Goal: Book appointment/travel/reservation

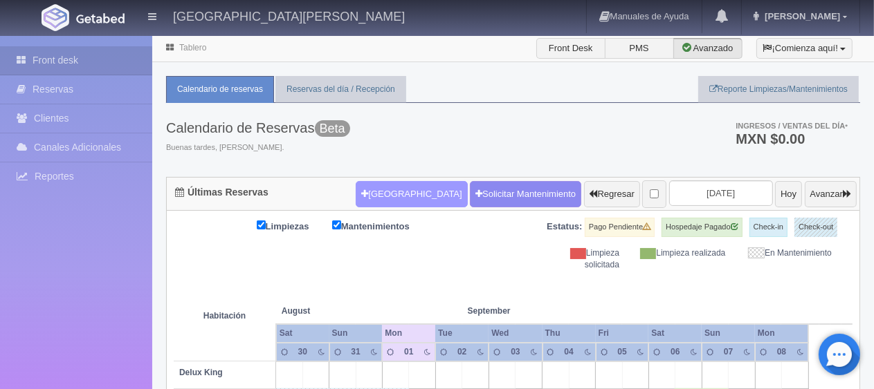
click at [383, 195] on button "[GEOGRAPHIC_DATA]" at bounding box center [411, 194] width 111 height 26
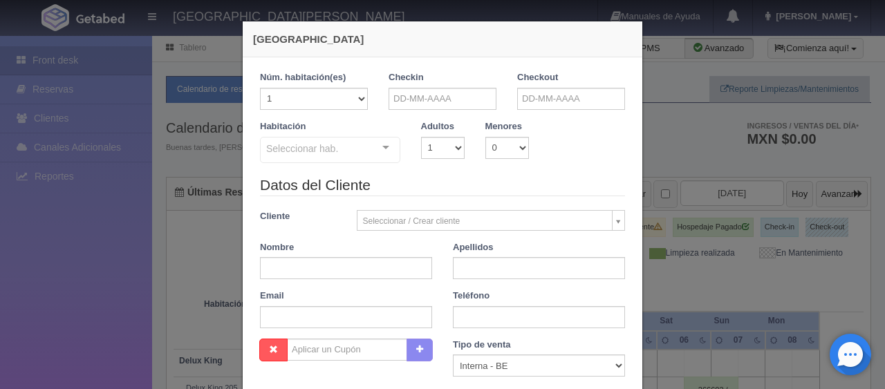
checkbox input "false"
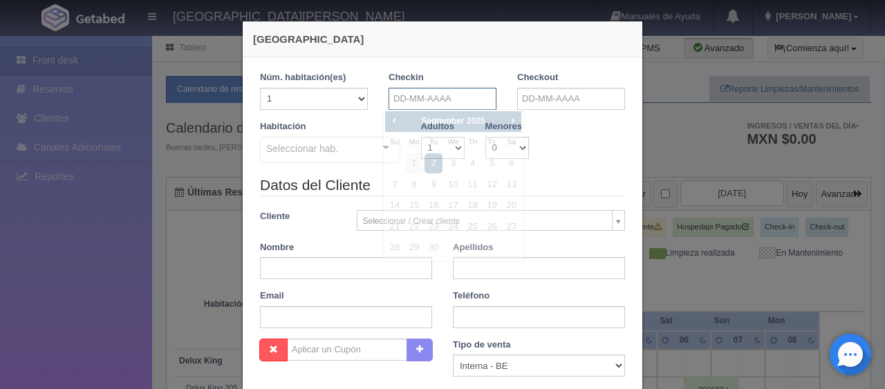
click at [436, 106] on input "text" at bounding box center [443, 99] width 108 height 22
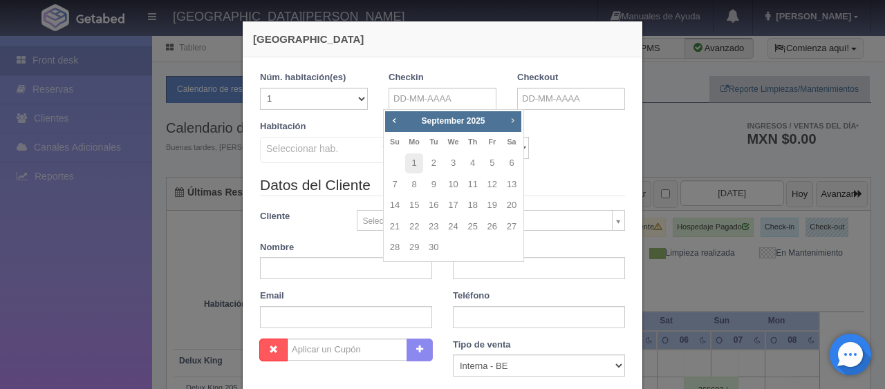
click at [515, 118] on span "Next" at bounding box center [512, 120] width 11 height 11
click at [514, 118] on span "Next" at bounding box center [512, 120] width 11 height 11
click at [454, 226] on link "24" at bounding box center [453, 227] width 18 height 20
type input "[DATE]"
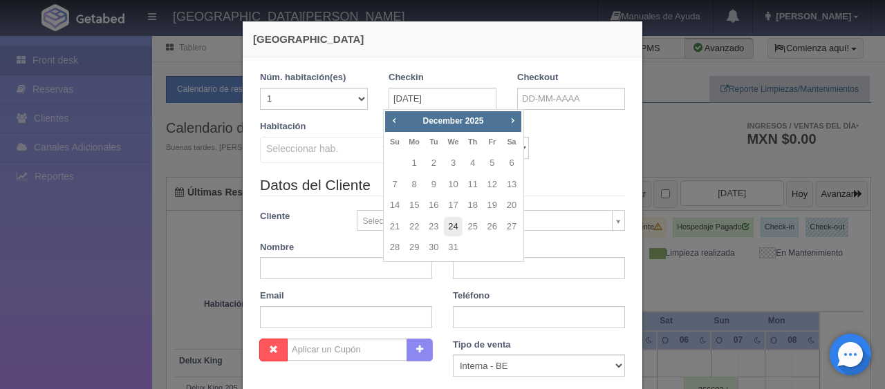
checkbox input "false"
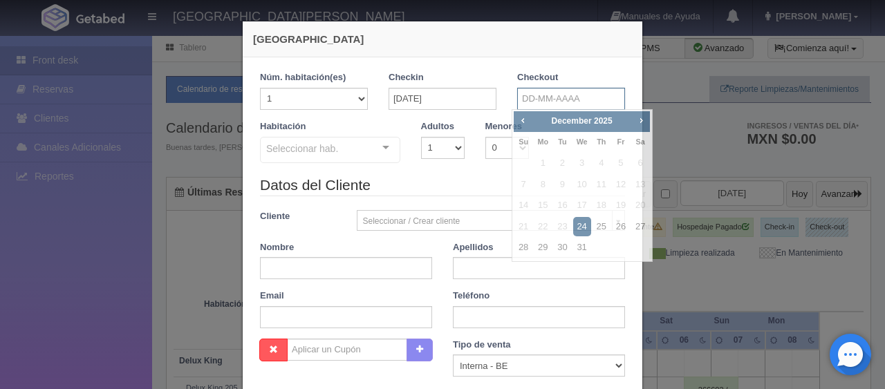
click at [581, 96] on input "text" at bounding box center [571, 99] width 108 height 22
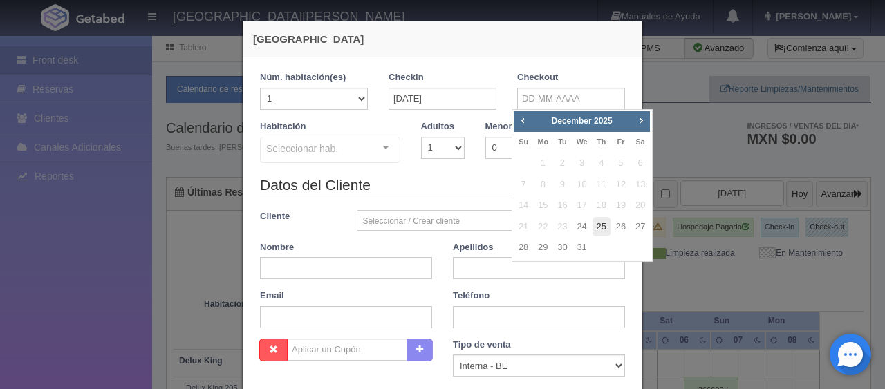
click at [604, 223] on link "25" at bounding box center [602, 227] width 18 height 20
type input "[DATE]"
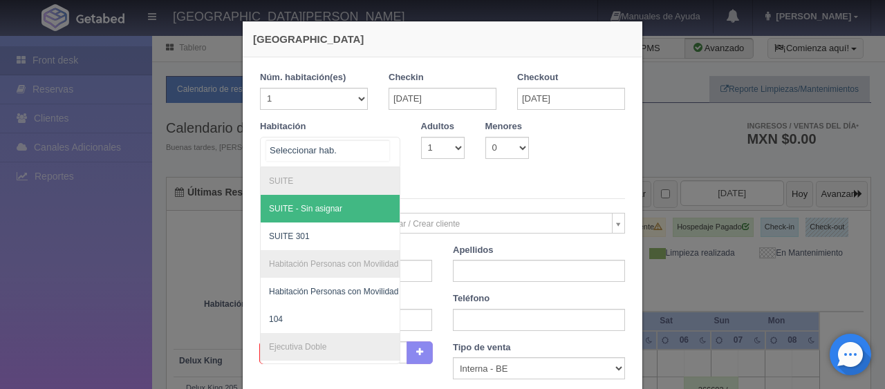
click at [389, 149] on div at bounding box center [386, 148] width 28 height 21
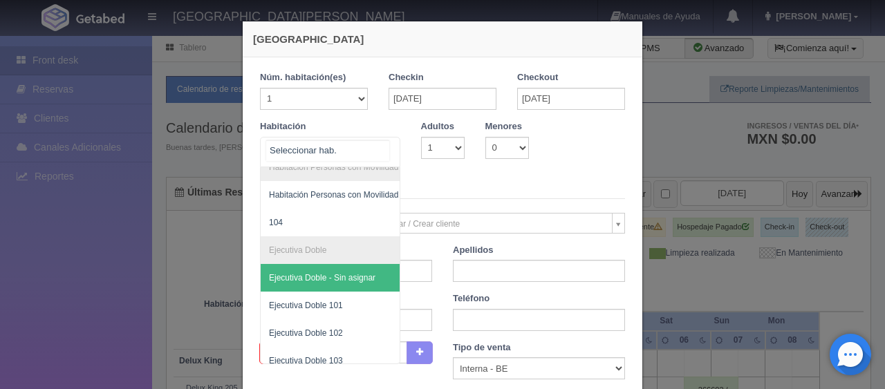
scroll to position [138, 0]
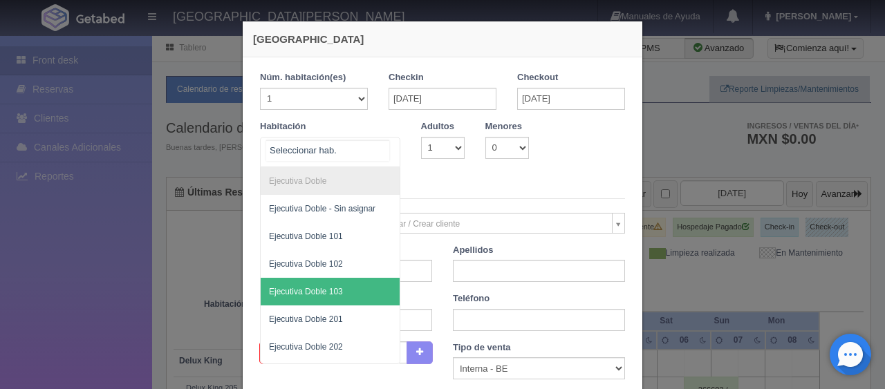
drag, startPoint x: 310, startPoint y: 291, endPoint x: 356, endPoint y: 247, distance: 63.6
click at [311, 291] on span "Ejecutiva Doble 103" at bounding box center [306, 292] width 74 height 10
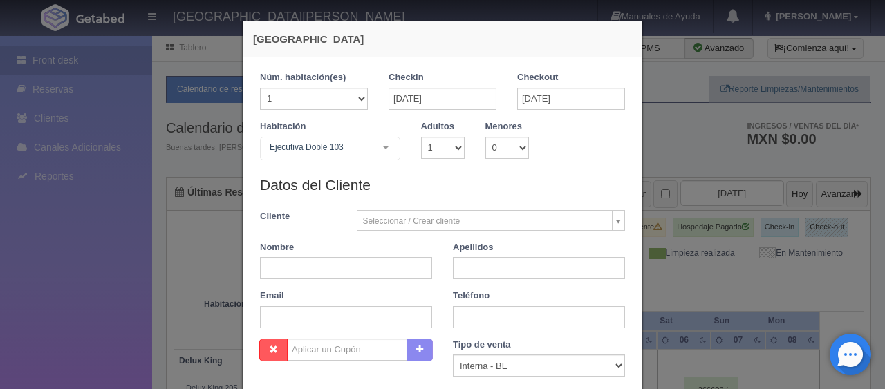
checkbox input "false"
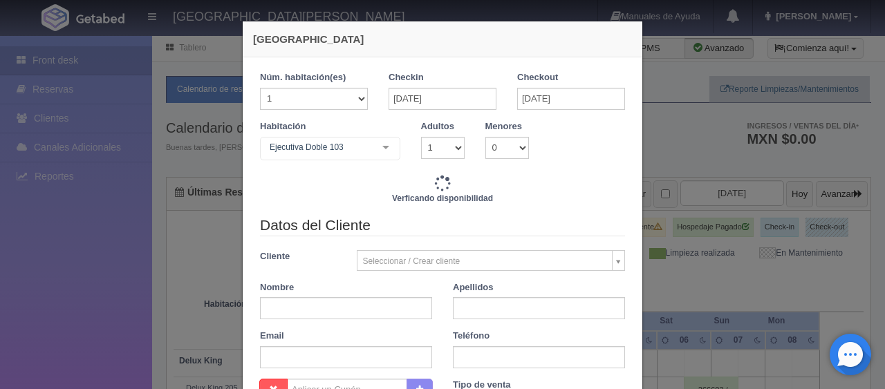
type input "1299.00"
checkbox input "false"
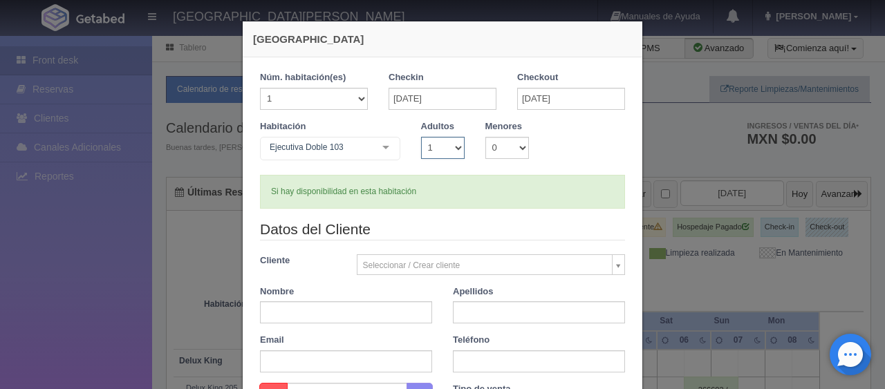
click at [439, 147] on select "1 2 3 4 5 6 7 8 9 10" at bounding box center [443, 148] width 44 height 22
select select "3"
click at [421, 137] on select "1 2 3 4 5 6 7 8 9 10" at bounding box center [443, 148] width 44 height 22
checkbox input "false"
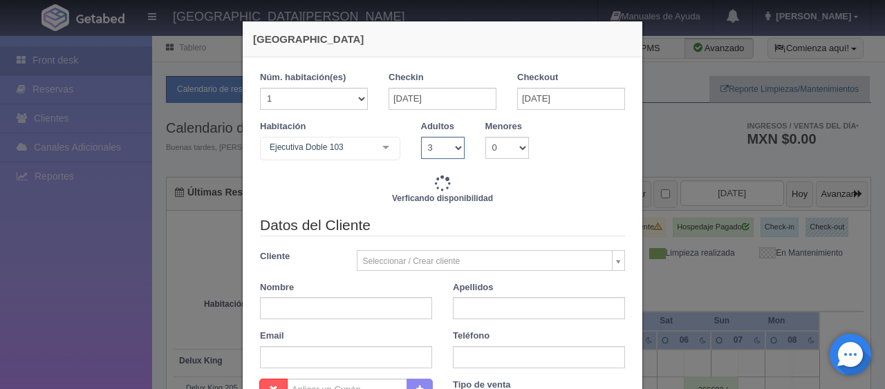
type input "1759.00"
checkbox input "false"
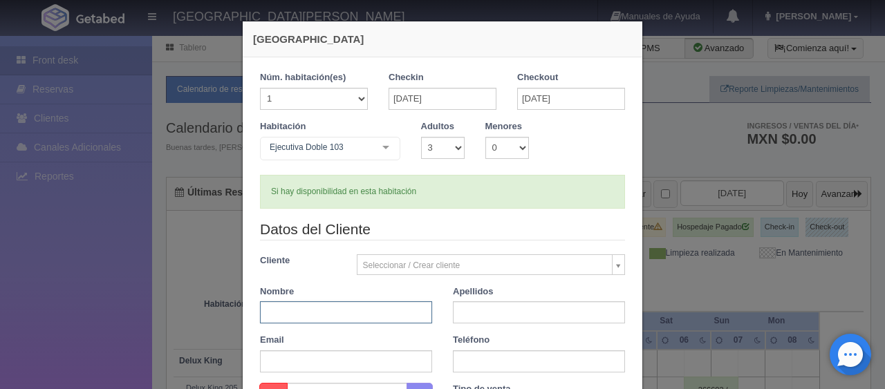
paste input "JUAN CARLOS VÁZQUEZ TERRIQUEZ"
drag, startPoint x: 326, startPoint y: 314, endPoint x: 440, endPoint y: 322, distance: 113.7
click at [440, 322] on div "Datos del Cliente Cliente Seleccionar / Crear cliente Nuevo Cliente Adriana Nav…" at bounding box center [443, 301] width 386 height 164
type input "JUAN CARLOS"
click at [461, 315] on input "text" at bounding box center [539, 313] width 172 height 22
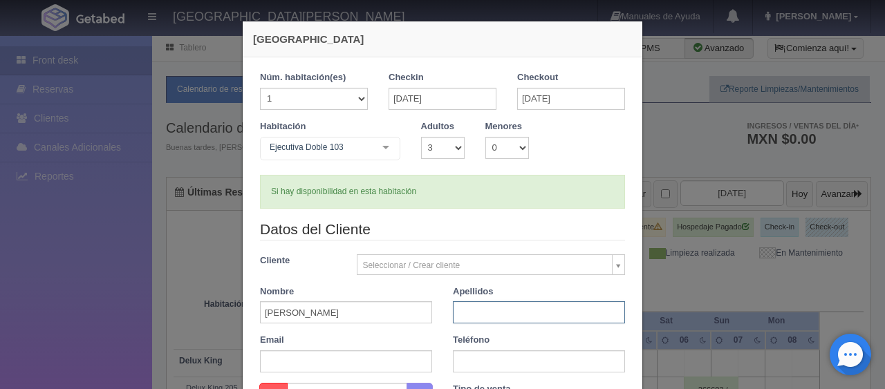
paste input "VÁZQUEZ TERRIQUEZ"
type input "VÁZQUEZ TERRIQUEZ"
click at [484, 357] on input "text" at bounding box center [539, 362] width 172 height 22
paste input "52 312 107 2901"
type input "52 312 107 2901"
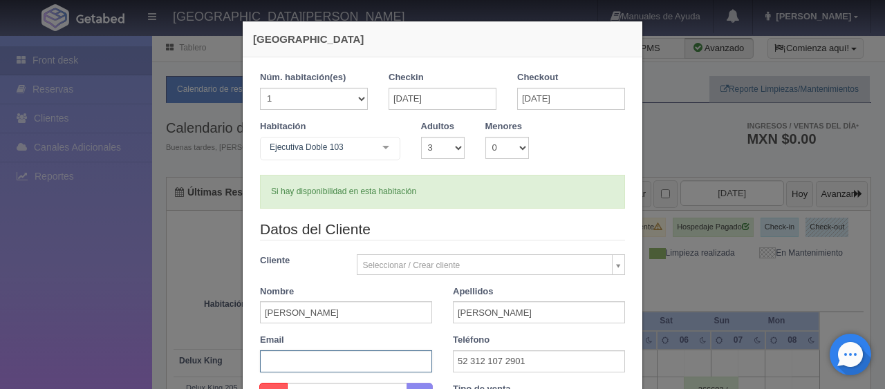
click at [374, 359] on input "text" at bounding box center [346, 362] width 172 height 22
paste input "jterri.194928@guest.booking.com"
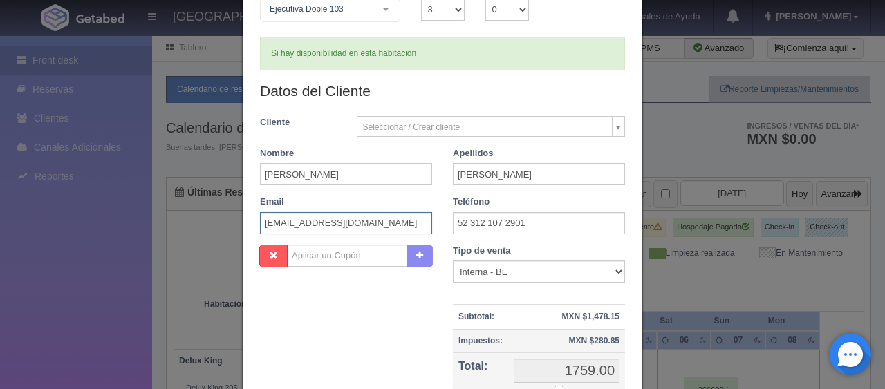
scroll to position [0, 0]
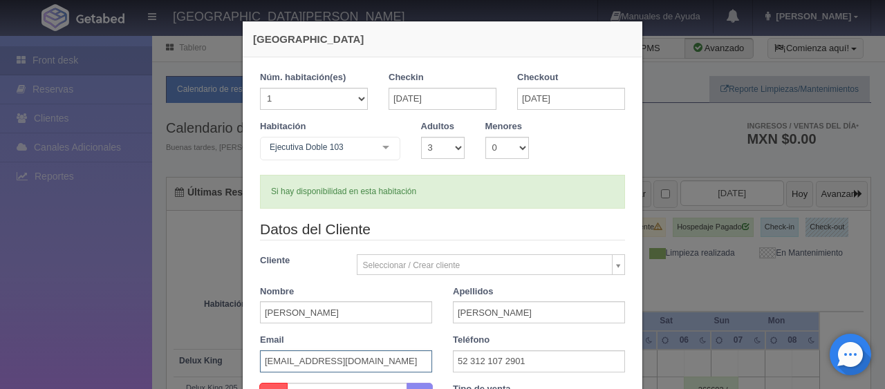
type input "jterri.194928@guest.booking.com"
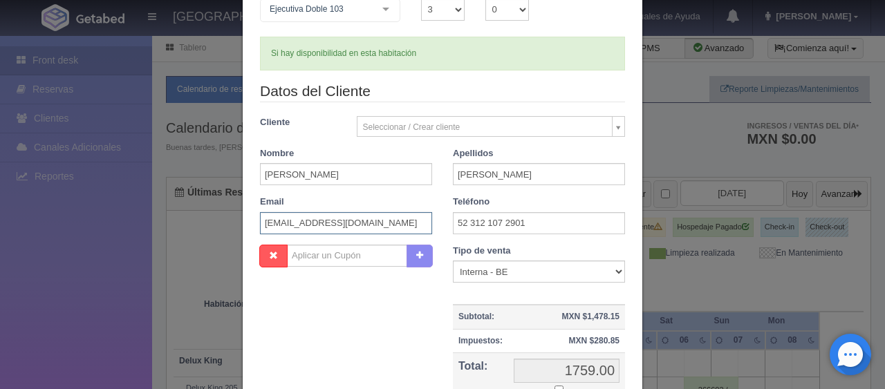
scroll to position [277, 0]
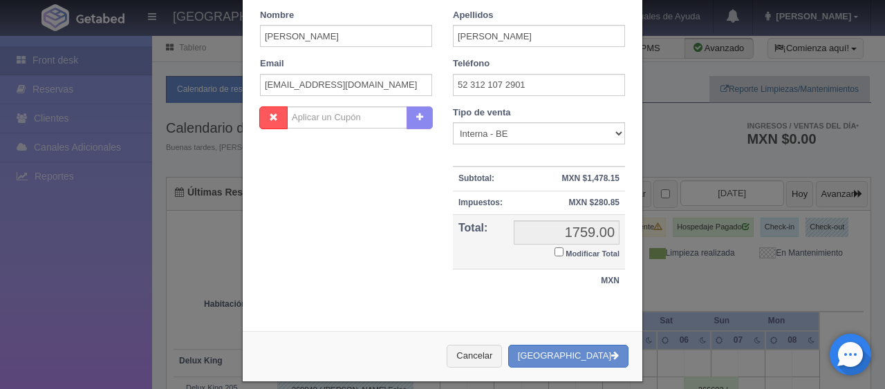
click at [555, 249] on input "Modificar Total" at bounding box center [559, 252] width 9 height 9
checkbox input "true"
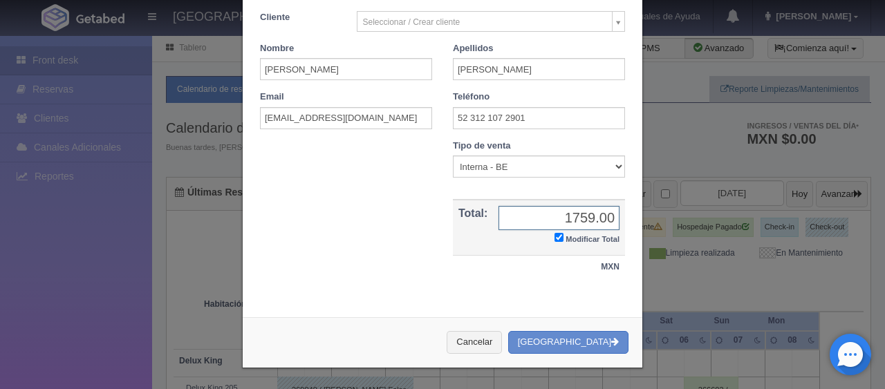
scroll to position [241, 0]
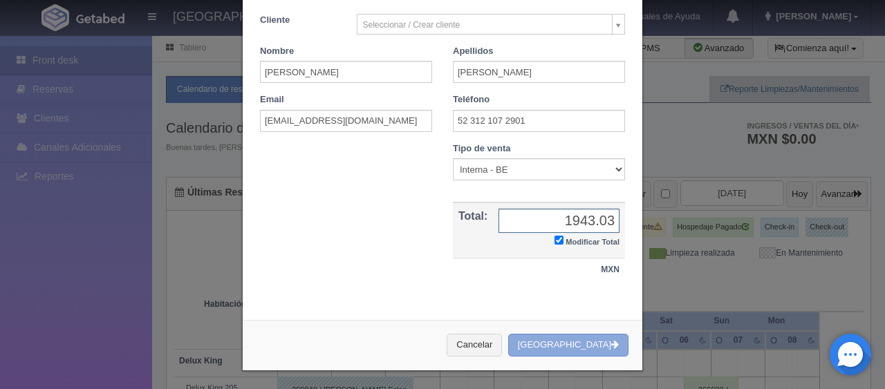
type input "1943.03"
click at [564, 348] on button "[GEOGRAPHIC_DATA]" at bounding box center [568, 345] width 120 height 23
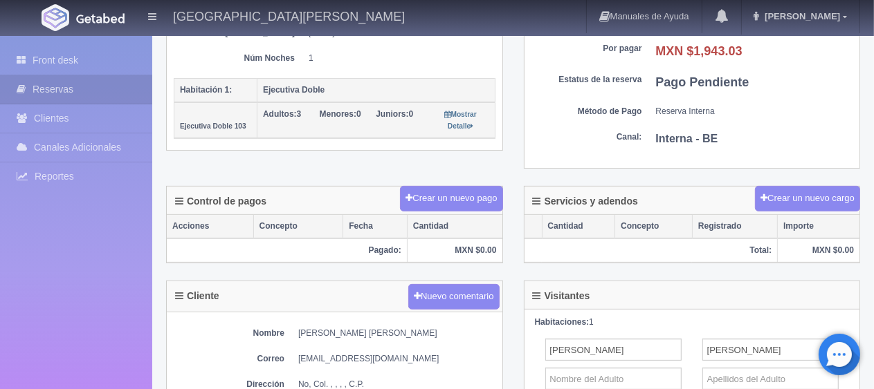
scroll to position [346, 0]
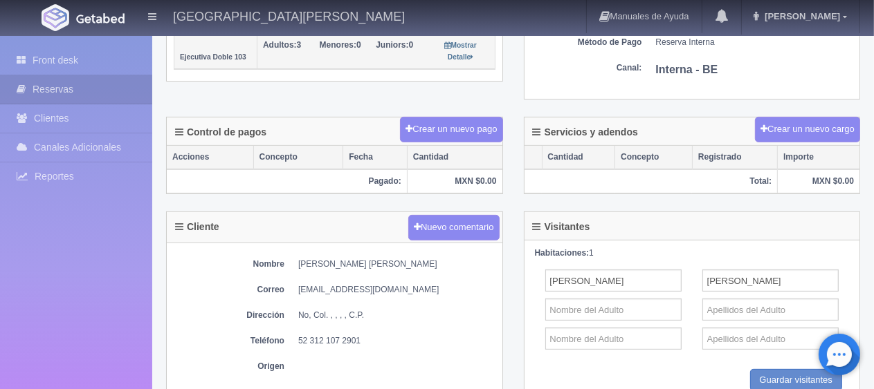
drag, startPoint x: 295, startPoint y: 260, endPoint x: 451, endPoint y: 263, distance: 156.4
click at [451, 263] on dl "Nombre [PERSON_NAME] [PERSON_NAME]" at bounding box center [335, 265] width 322 height 12
copy dd "[PERSON_NAME] [PERSON_NAME]"
drag, startPoint x: 295, startPoint y: 340, endPoint x: 376, endPoint y: 336, distance: 81.0
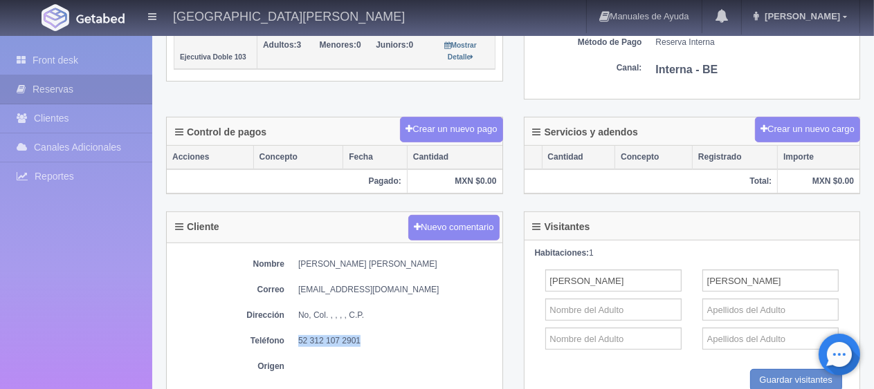
click at [376, 336] on dl "Teléfono [PHONE_NUMBER]" at bounding box center [335, 341] width 322 height 12
copy dd "52 312 107 2901"
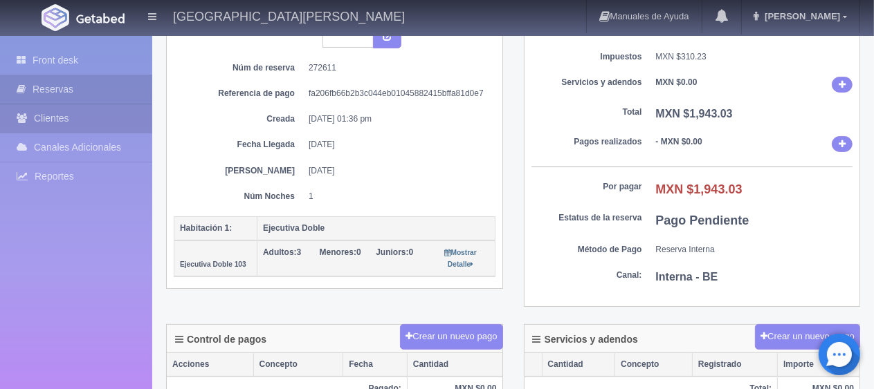
scroll to position [0, 0]
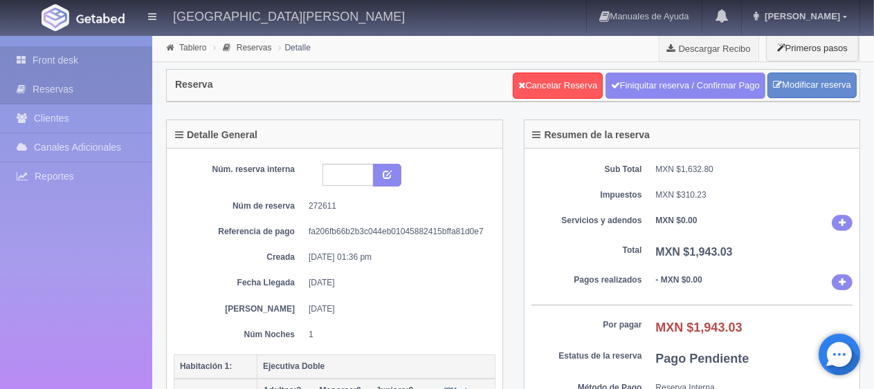
click at [84, 59] on link "Front desk" at bounding box center [76, 60] width 152 height 28
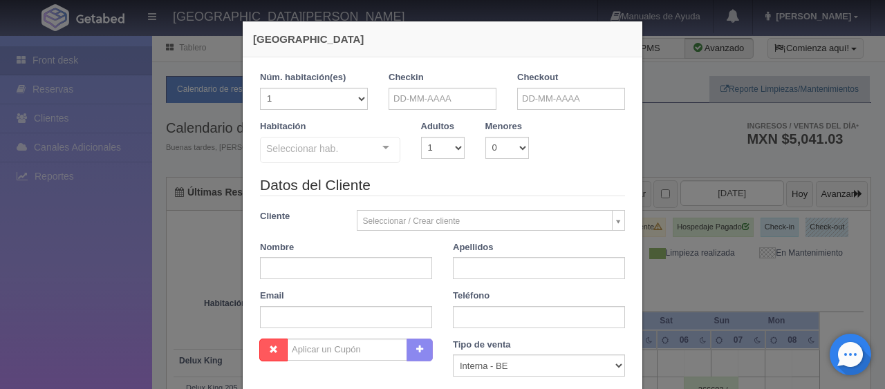
checkbox input "false"
click at [454, 104] on form "1 Núm. habitación(es) 1 2 3 4 5 6 7 8 9 10 11 12 13 14 15 16 17 18 19 20 Checki…" at bounding box center [442, 305] width 365 height 468
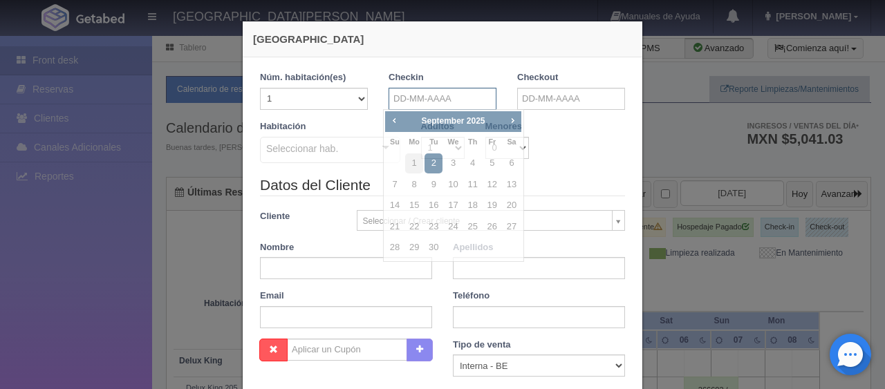
click at [454, 104] on input "text" at bounding box center [443, 99] width 108 height 22
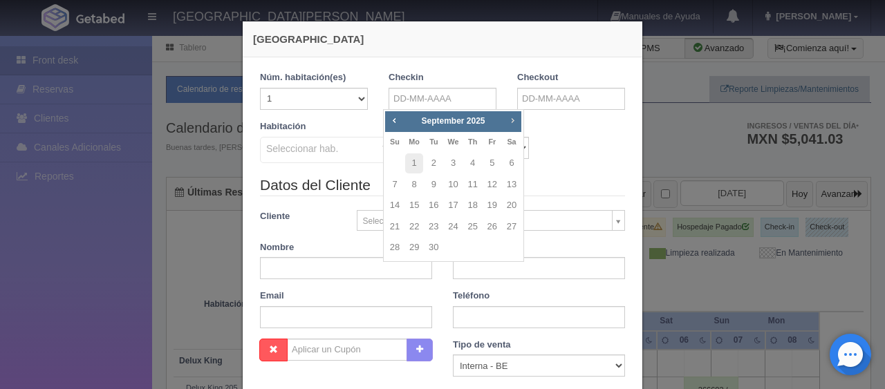
click at [508, 118] on span "Next" at bounding box center [512, 120] width 11 height 11
click at [456, 225] on link "24" at bounding box center [453, 227] width 18 height 20
type input "[DATE]"
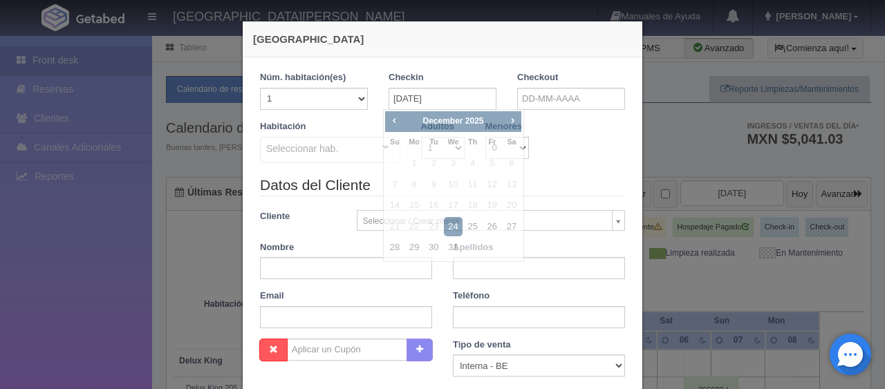
checkbox input "false"
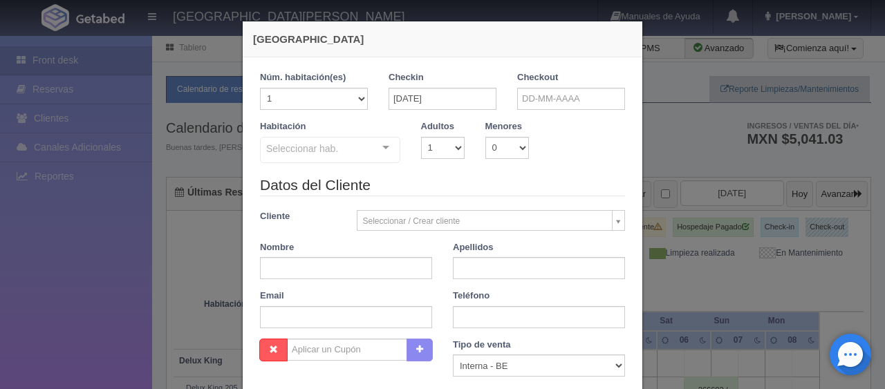
click at [606, 86] on div "Checkout" at bounding box center [571, 90] width 108 height 39
click at [605, 94] on input "text" at bounding box center [571, 99] width 108 height 22
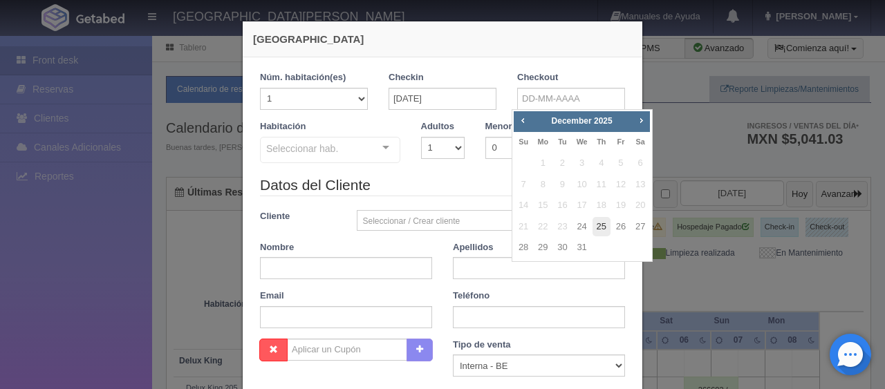
click at [605, 226] on link "25" at bounding box center [602, 227] width 18 height 20
type input "[DATE]"
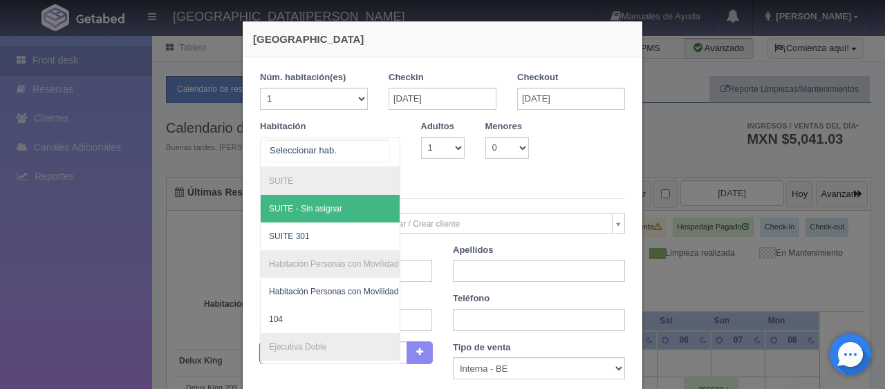
click at [354, 153] on div at bounding box center [330, 152] width 140 height 30
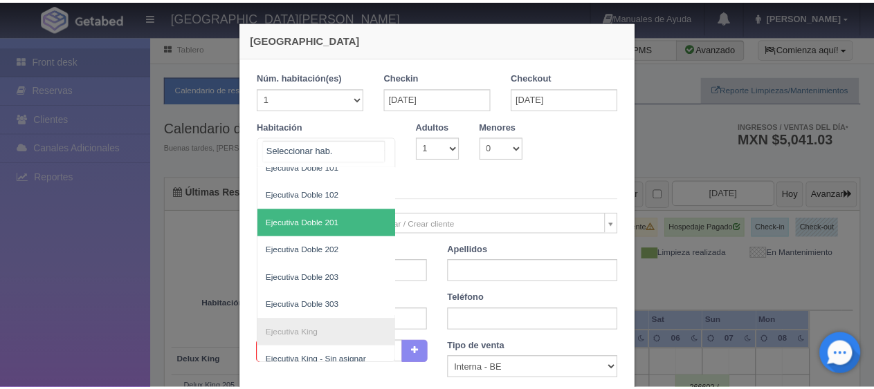
scroll to position [69, 0]
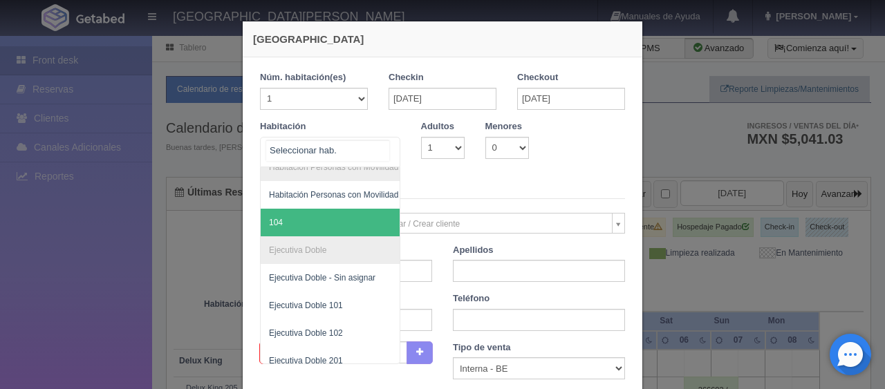
click at [331, 220] on span "104" at bounding box center [377, 223] width 232 height 28
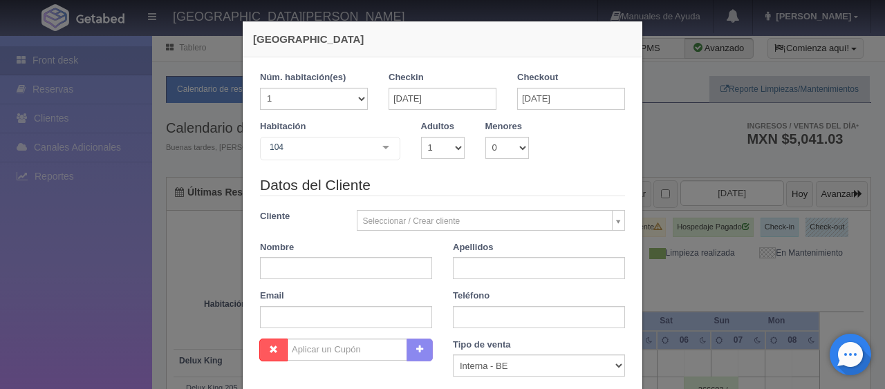
checkbox input "false"
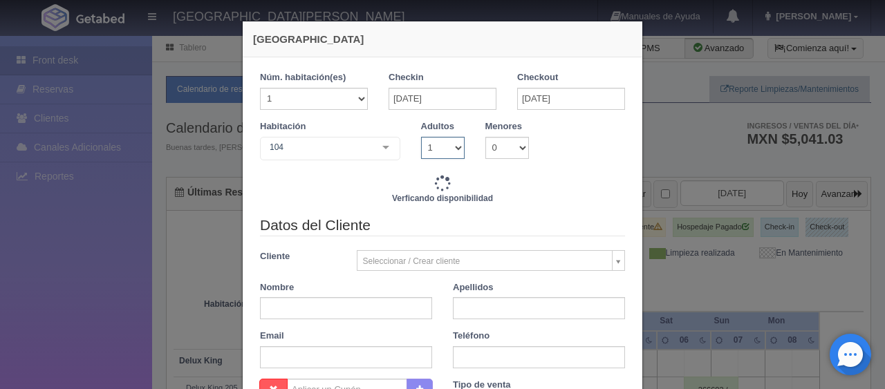
click at [427, 156] on select "1 2 3 4 5 6 7 8 9 10" at bounding box center [443, 148] width 44 height 22
type input "1299.00"
checkbox input "false"
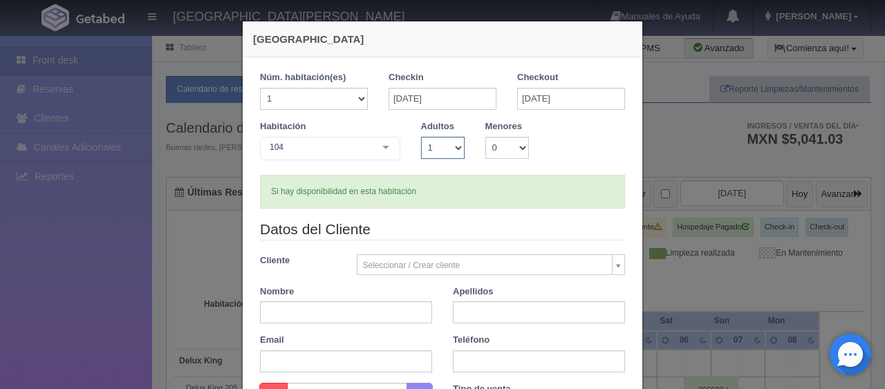
select select "2"
click at [421, 137] on select "1 2 3 4 5 6 7 8 9 10" at bounding box center [443, 148] width 44 height 22
checkbox input "false"
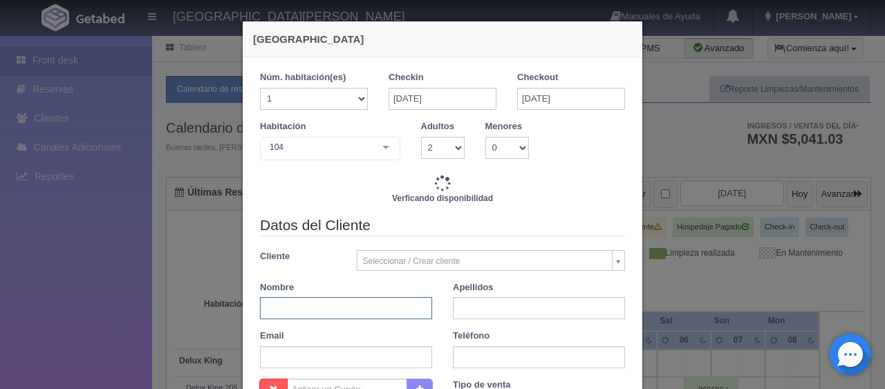
type input "1549.00"
checkbox input "false"
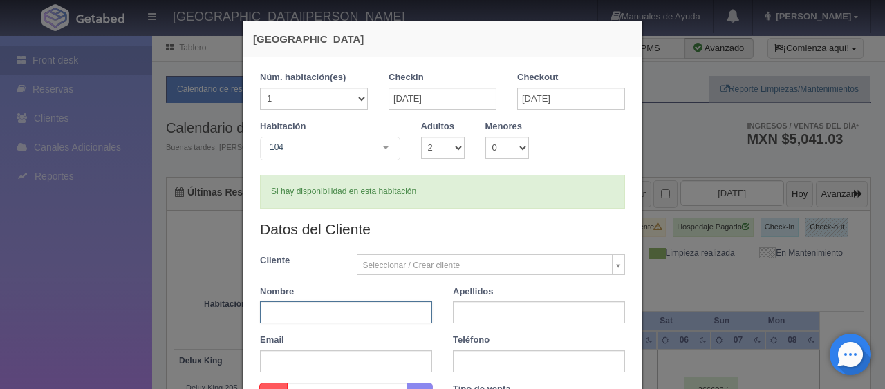
paste input "52 312 107 2901"
type input "52 312 107 2901"
drag, startPoint x: 347, startPoint y: 311, endPoint x: 220, endPoint y: 325, distance: 128.1
click at [220, 325] on div "[GEOGRAPHIC_DATA] 1 Núm. habitación(es) 1 2 3 4 5 6 7 8 9 10 11 12 13 14 15 16 …" at bounding box center [442, 194] width 885 height 389
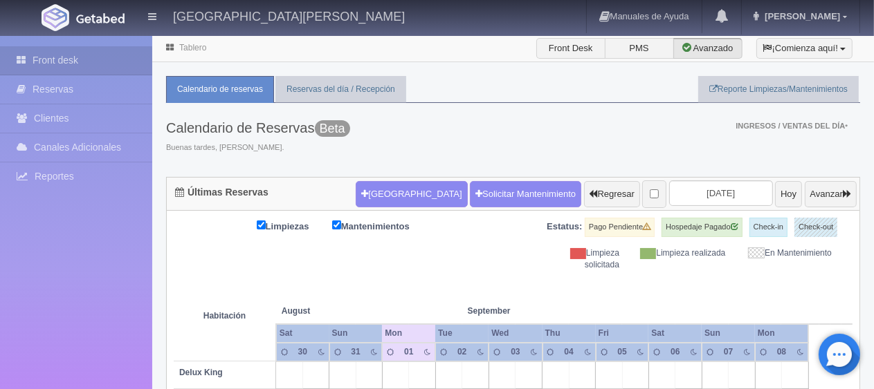
click at [382, 198] on button "[GEOGRAPHIC_DATA]" at bounding box center [411, 194] width 111 height 26
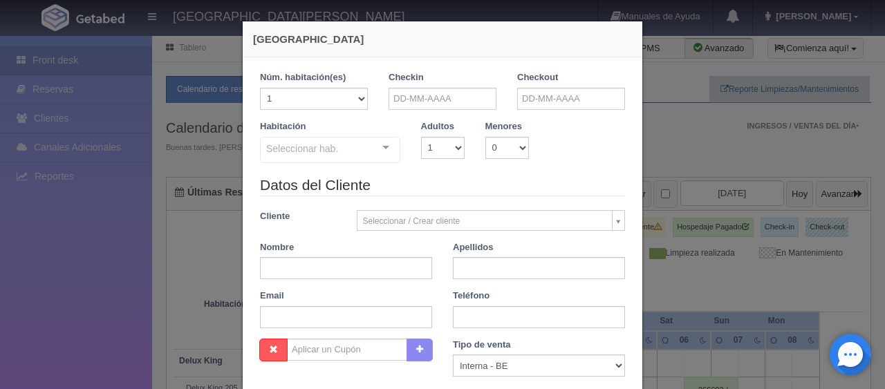
checkbox input "false"
click at [426, 89] on input "text" at bounding box center [443, 99] width 108 height 22
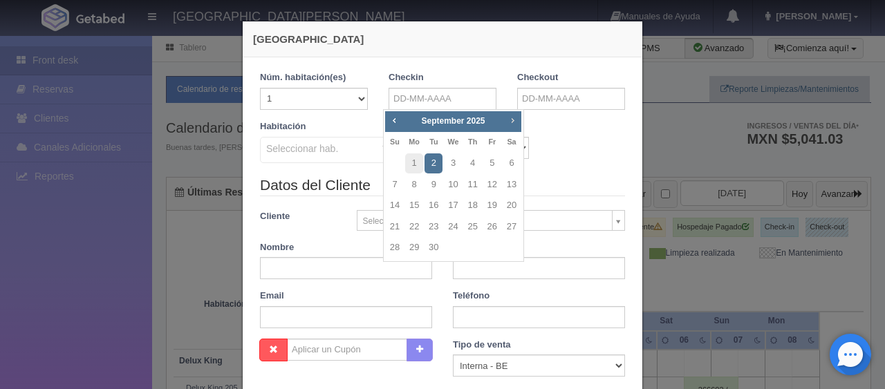
click at [511, 120] on span "Next" at bounding box center [512, 120] width 11 height 11
click at [452, 228] on link "24" at bounding box center [453, 227] width 18 height 20
type input "[DATE]"
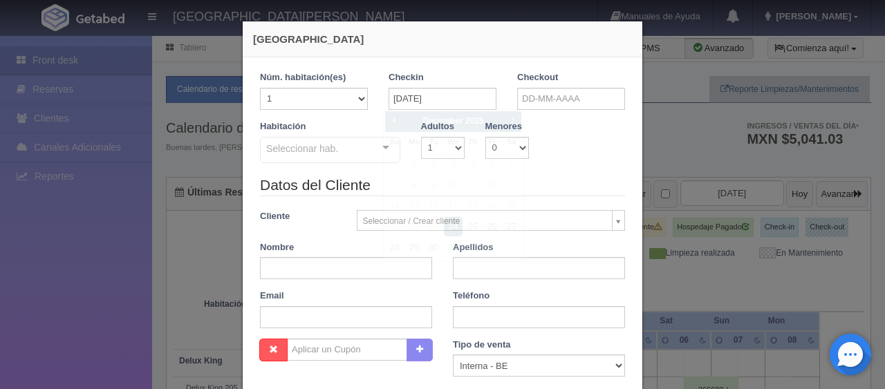
checkbox input "false"
click at [560, 107] on input "text" at bounding box center [571, 99] width 108 height 22
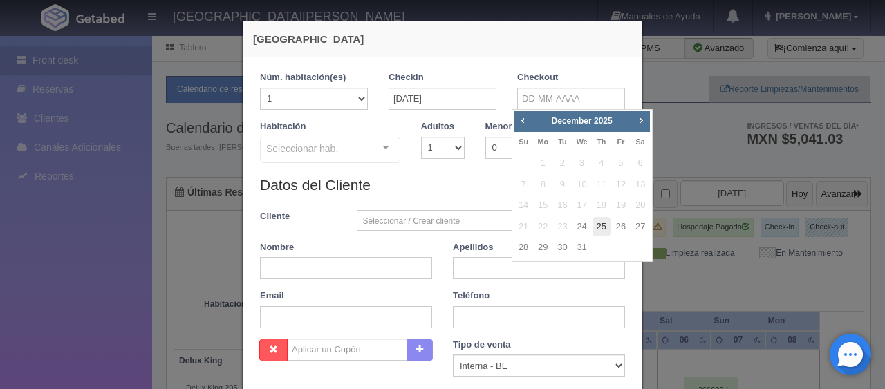
click at [598, 228] on link "25" at bounding box center [602, 227] width 18 height 20
type input "[DATE]"
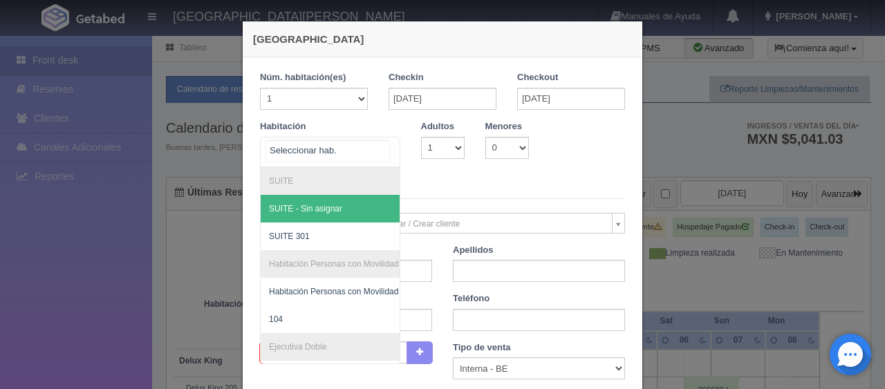
click at [365, 146] on div at bounding box center [330, 152] width 140 height 30
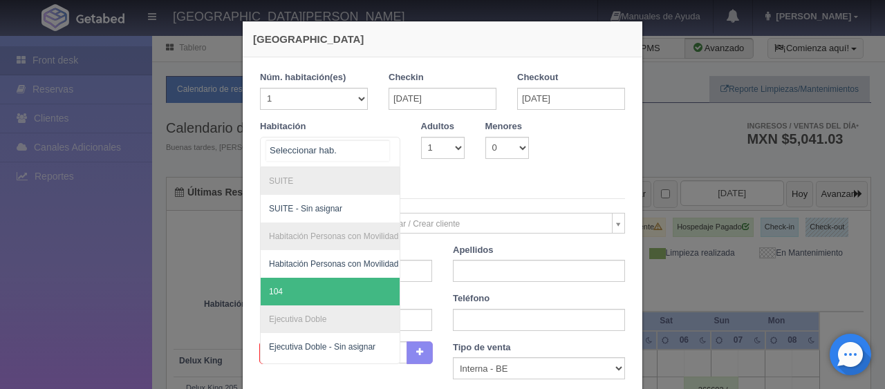
click at [347, 284] on span "104" at bounding box center [377, 292] width 232 height 28
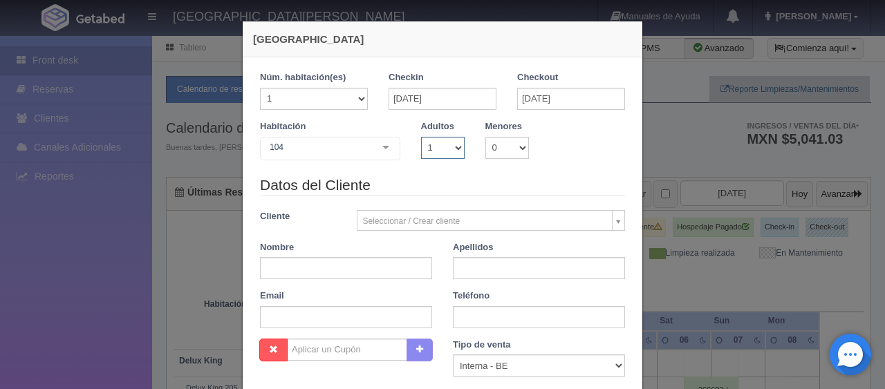
checkbox input "false"
click at [434, 151] on select "1 2 3 4 5 6 7 8 9 10" at bounding box center [443, 148] width 44 height 22
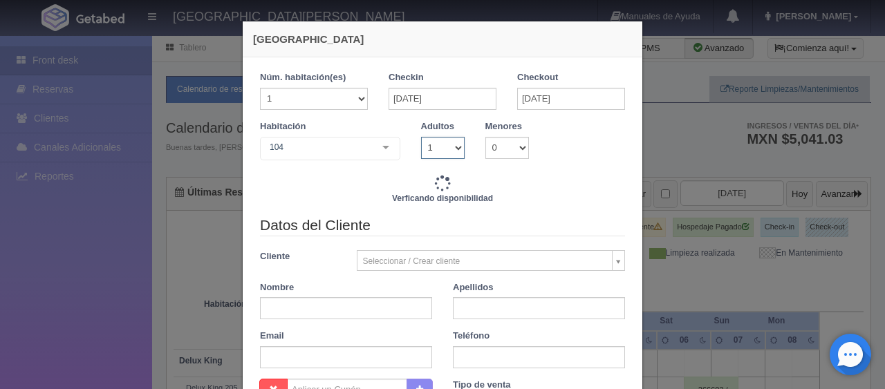
select select "2"
click at [421, 137] on select "1 2 3 4 5 6 7 8 9 10" at bounding box center [443, 148] width 44 height 22
type input "1299.00"
checkbox input "false"
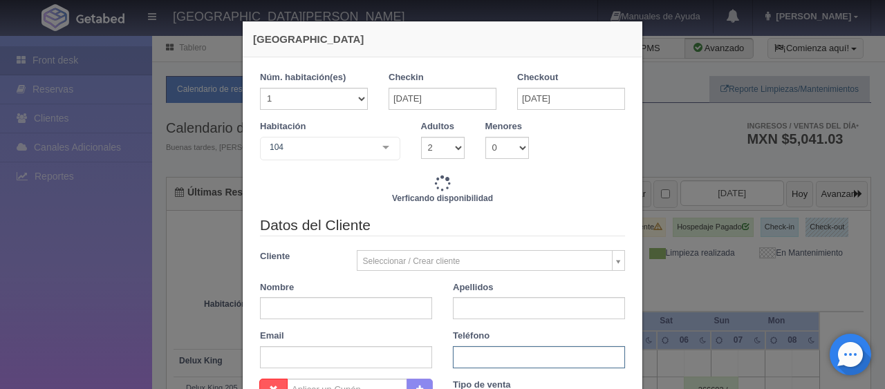
click at [493, 349] on input "text" at bounding box center [539, 358] width 172 height 22
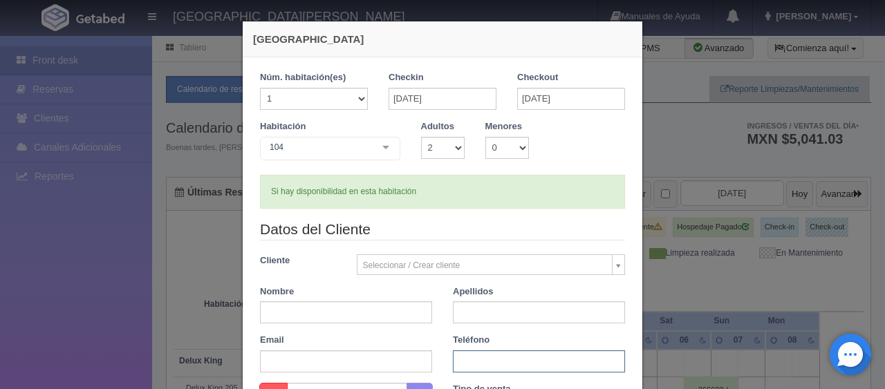
type input "1549.00"
checkbox input "false"
paste input "52 312 107 2901"
type input "52 312 107 2901"
click at [329, 315] on input "text" at bounding box center [346, 313] width 172 height 22
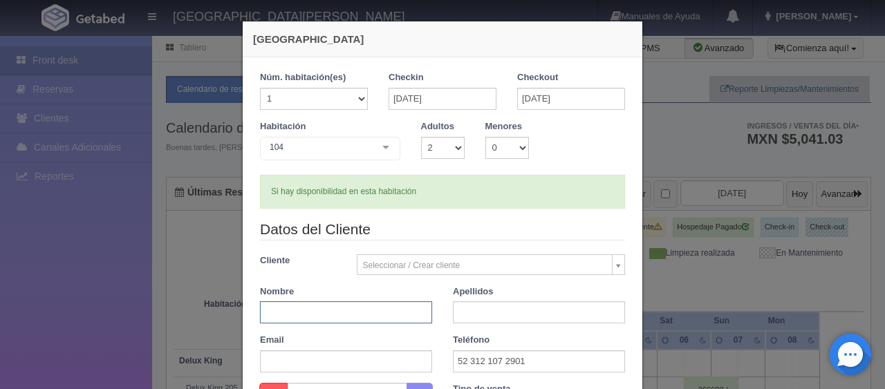
paste input "JUAN CARLOS VÁZQUEZ TERRIQUEZ"
drag, startPoint x: 326, startPoint y: 312, endPoint x: 443, endPoint y: 320, distance: 116.5
click at [443, 320] on div "Datos del Cliente Cliente Seleccionar / Crear cliente Nuevo Cliente Adriana Nav…" at bounding box center [443, 301] width 386 height 164
type input "JUAN CARLOS"
paste input "VÁZQUEZ TERRIQUEZ"
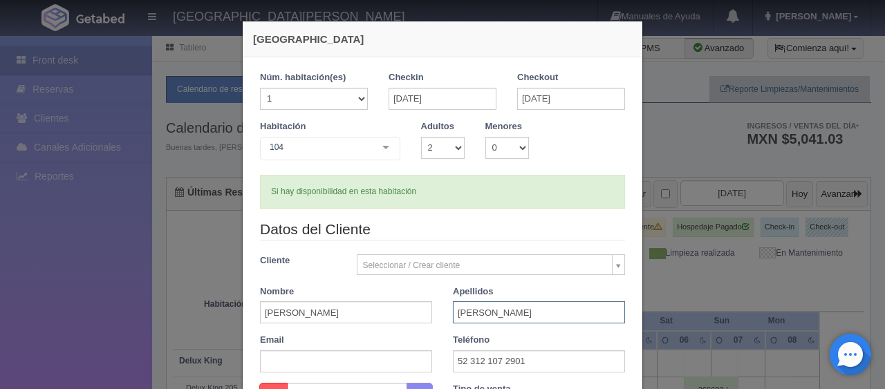
scroll to position [138, 0]
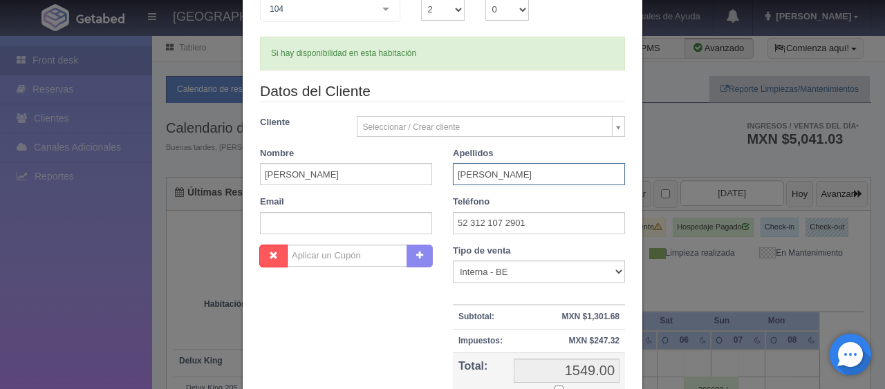
type input "VÁZQUEZ TERRIQUEZ"
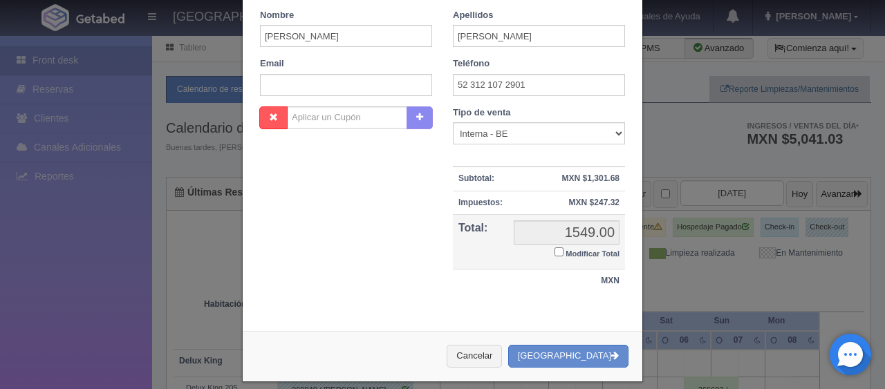
click at [556, 248] on input "Modificar Total" at bounding box center [559, 252] width 9 height 9
checkbox input "true"
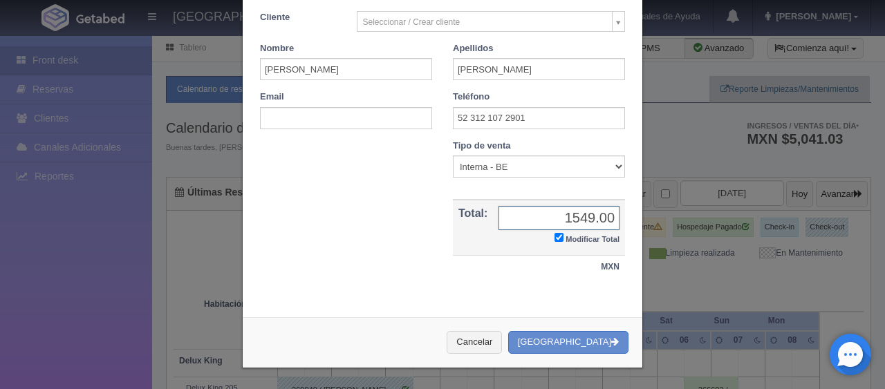
scroll to position [241, 0]
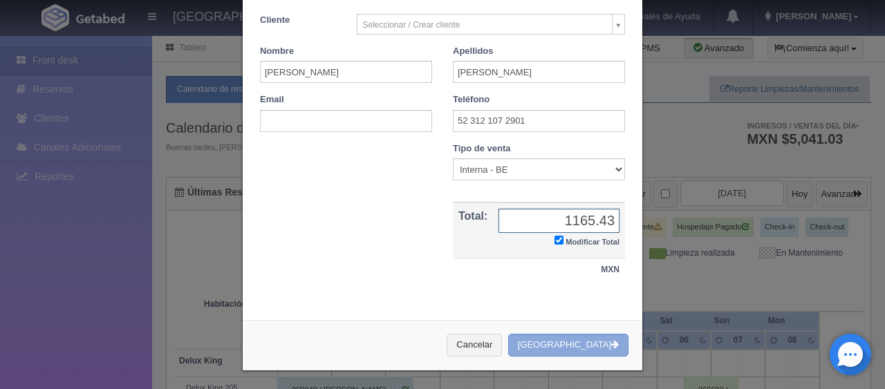
type input "1165.43"
click at [611, 340] on icon "button" at bounding box center [615, 344] width 8 height 9
